Goal: Browse casually

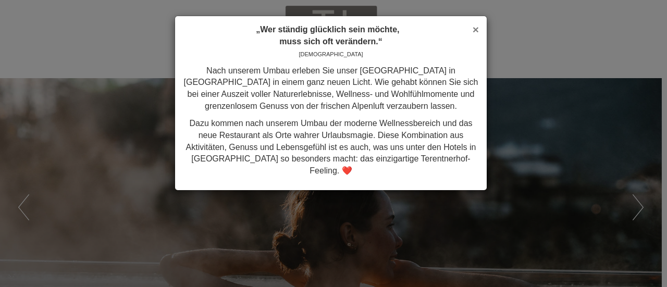
click at [475, 28] on span "×" at bounding box center [476, 29] width 6 height 12
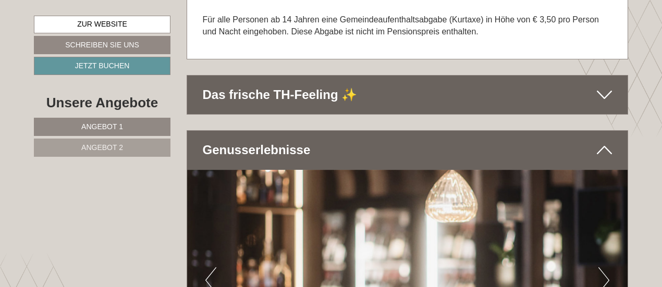
scroll to position [2552, 0]
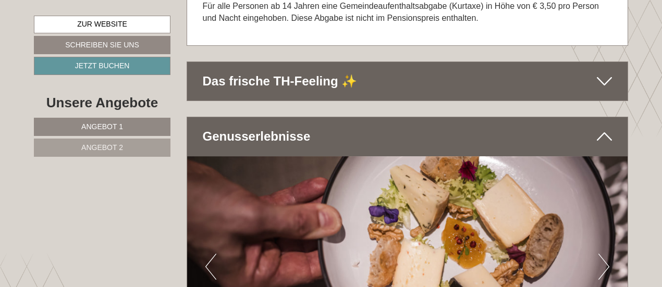
click at [603, 75] on icon at bounding box center [604, 81] width 15 height 18
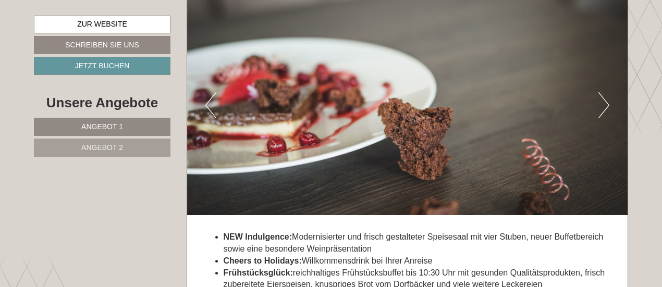
scroll to position [3282, 0]
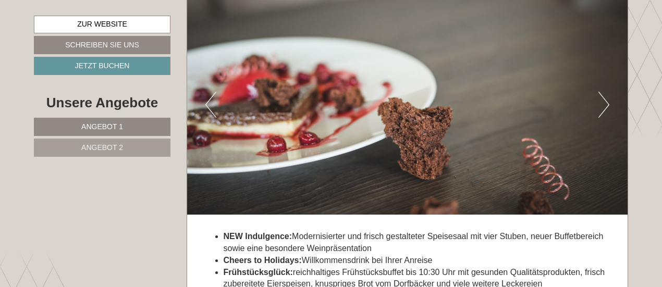
click at [603, 103] on button "Next" at bounding box center [603, 105] width 11 height 26
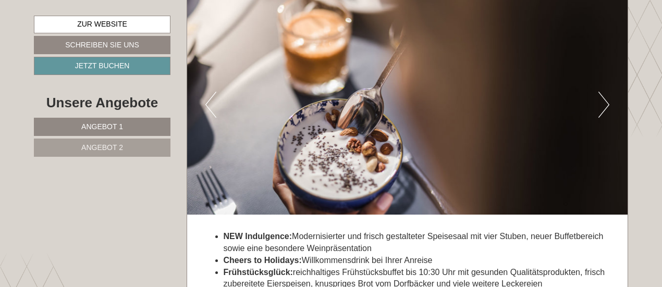
click at [603, 103] on button "Next" at bounding box center [603, 105] width 11 height 26
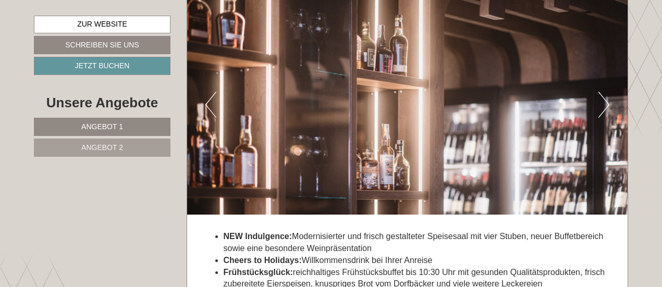
click at [603, 103] on button "Next" at bounding box center [603, 105] width 11 height 26
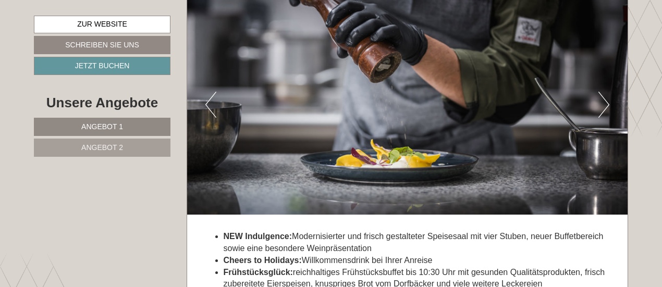
click at [603, 103] on button "Next" at bounding box center [603, 105] width 11 height 26
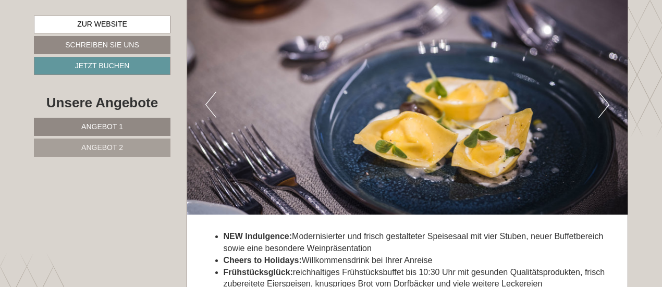
click at [603, 103] on button "Next" at bounding box center [603, 105] width 11 height 26
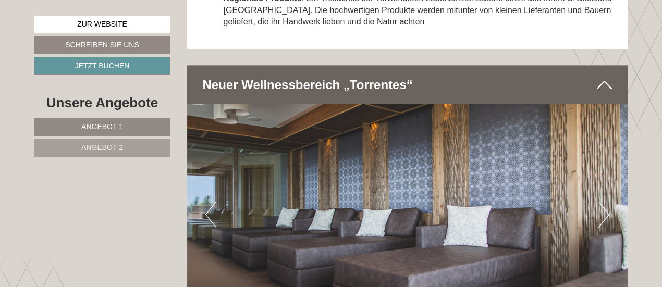
scroll to position [3751, 0]
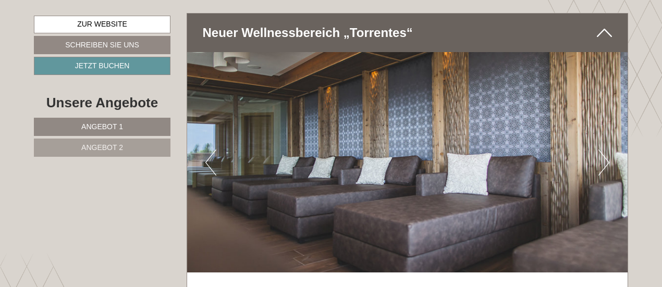
click at [604, 150] on button "Next" at bounding box center [603, 163] width 11 height 26
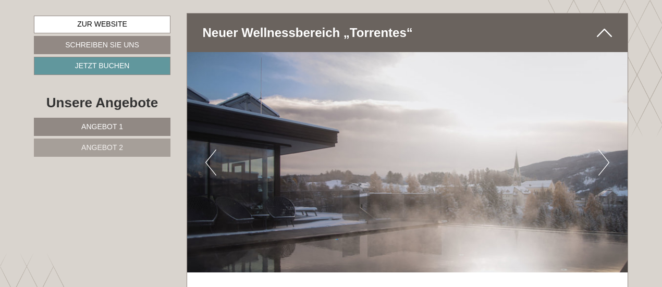
click at [604, 150] on button "Next" at bounding box center [603, 163] width 11 height 26
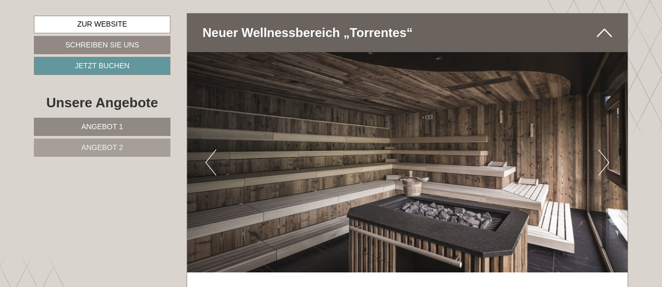
click at [604, 150] on button "Next" at bounding box center [603, 163] width 11 height 26
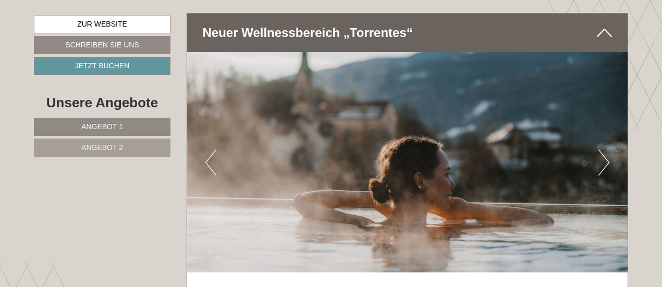
click at [604, 150] on button "Next" at bounding box center [603, 163] width 11 height 26
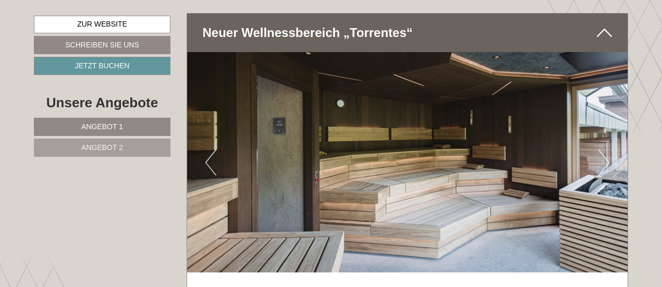
click at [604, 150] on button "Next" at bounding box center [603, 163] width 11 height 26
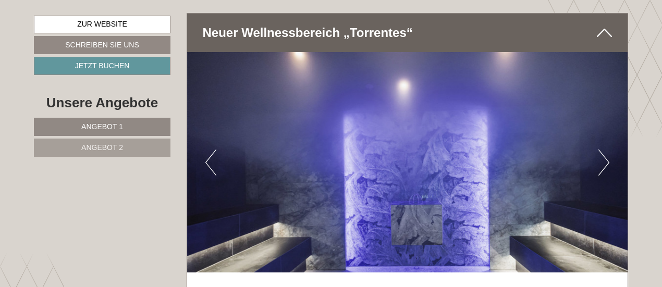
click at [604, 150] on button "Next" at bounding box center [603, 163] width 11 height 26
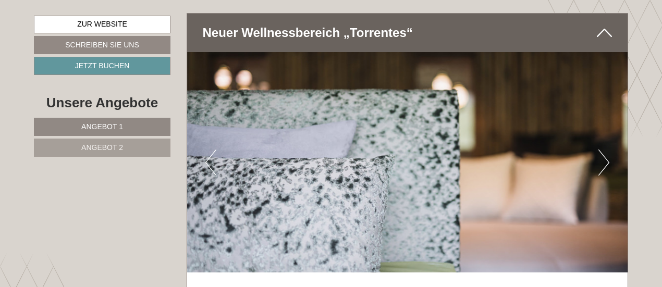
click at [604, 150] on button "Next" at bounding box center [603, 163] width 11 height 26
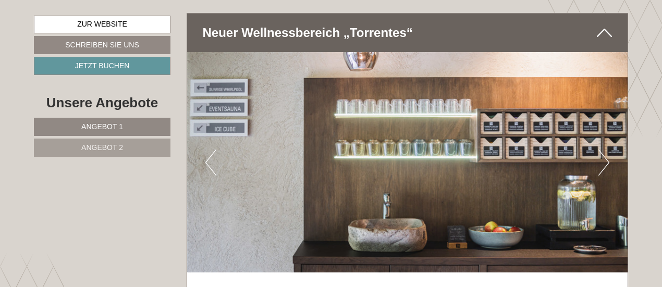
click at [604, 150] on button "Next" at bounding box center [603, 163] width 11 height 26
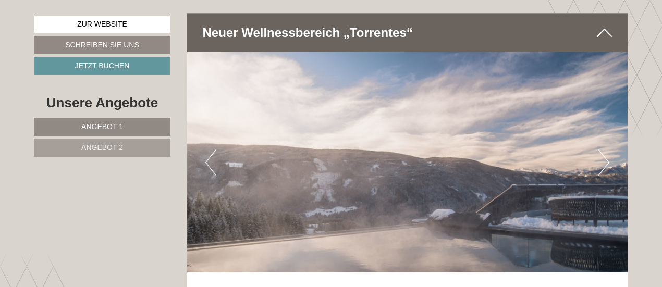
click at [604, 150] on button "Next" at bounding box center [603, 163] width 11 height 26
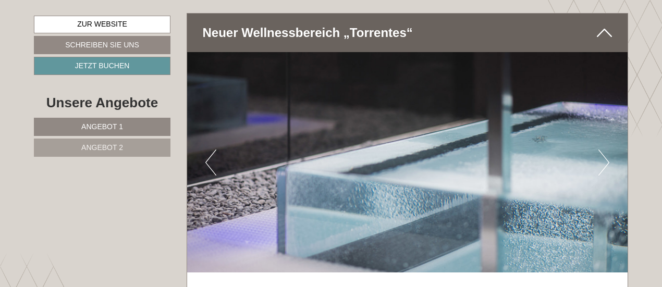
click at [604, 150] on button "Next" at bounding box center [603, 163] width 11 height 26
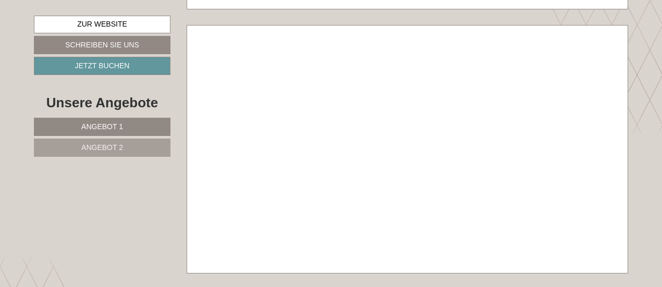
scroll to position [5444, 0]
